Goal: Book appointment/travel/reservation

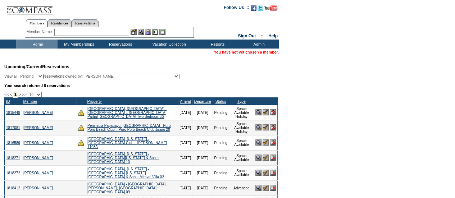
click at [66, 33] on input "text" at bounding box center [91, 32] width 75 height 7
click at [268, 185] on img at bounding box center [266, 188] width 6 height 6
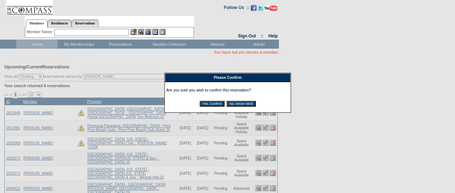
click at [208, 102] on input "Yes, Confirm" at bounding box center [212, 104] width 25 height 6
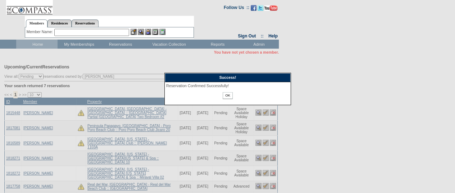
click at [232, 97] on input "OK" at bounding box center [228, 95] width 10 height 7
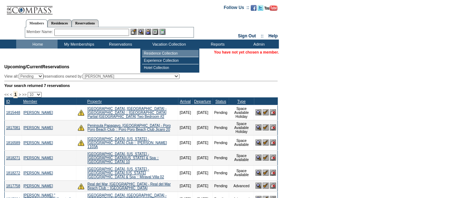
click at [164, 55] on td "Residence Collection" at bounding box center [170, 53] width 57 height 7
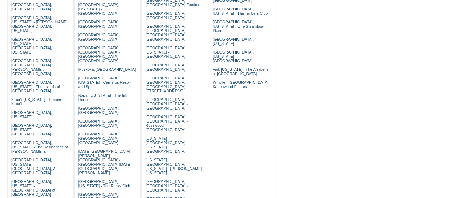
scroll to position [191, 0]
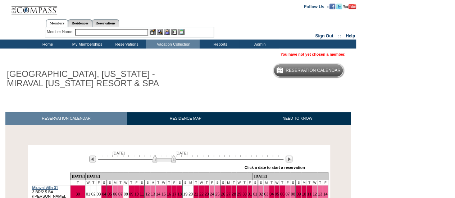
drag, startPoint x: 456, startPoint y: 76, endPoint x: 407, endPoint y: 24, distance: 71.0
click at [407, 24] on form "Follow Us ::" at bounding box center [227, 24] width 455 height 49
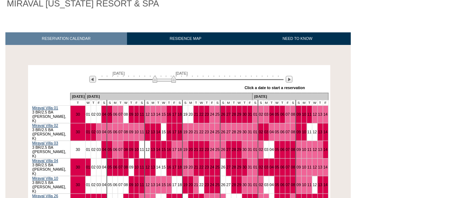
scroll to position [86, 0]
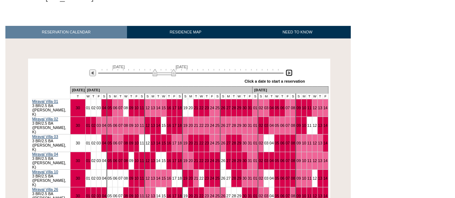
click at [292, 72] on img at bounding box center [289, 72] width 7 height 7
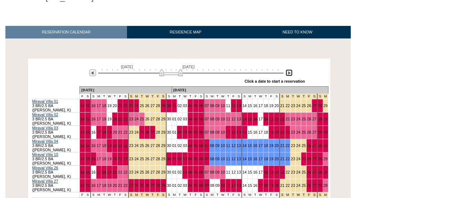
click at [292, 72] on img at bounding box center [289, 72] width 7 height 7
